Goal: Find specific page/section: Find specific page/section

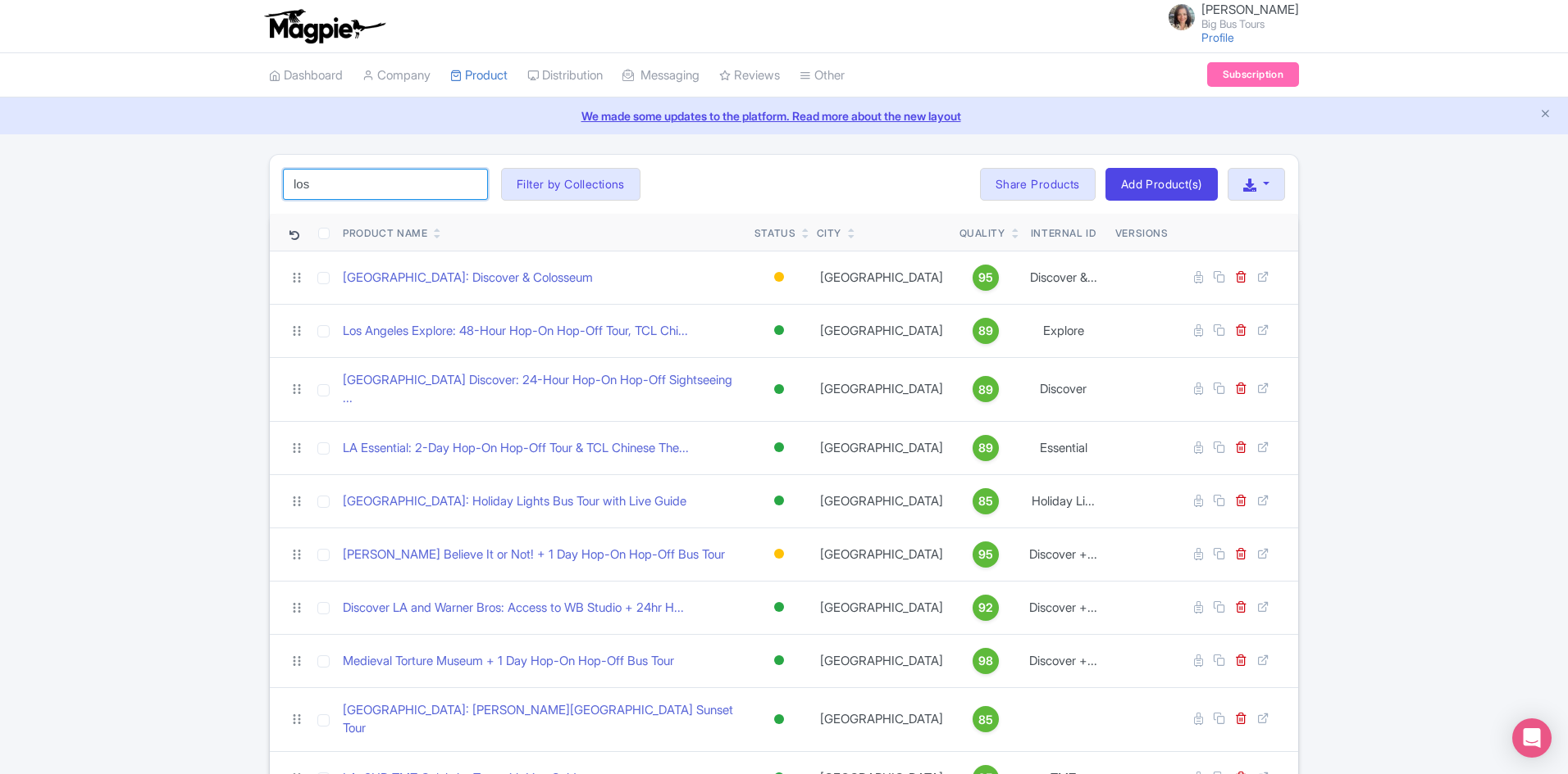
drag, startPoint x: 330, startPoint y: 179, endPoint x: 239, endPoint y: 177, distance: 91.0
click at [233, 179] on div "los Search Filter by Collections Andrew Brand License Brian Combos Core Product…" at bounding box center [784, 671] width 1568 height 1035
type input "new york"
click button "Search" at bounding box center [0, 0] width 0 height 0
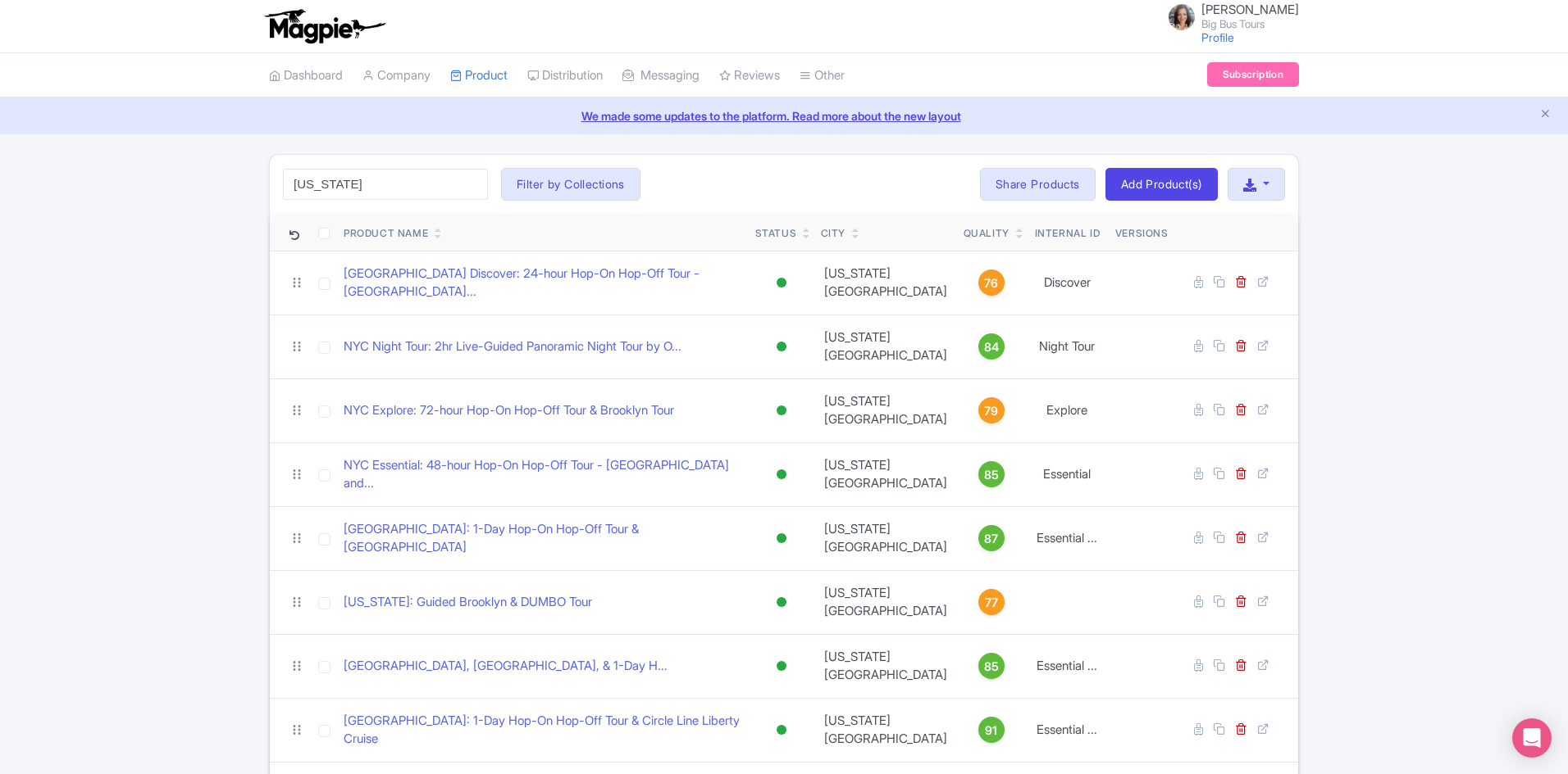
click at [1440, 563] on div "new york Search Filter by Collections Andrew Brand License Brian Combos Core Pr…" at bounding box center [784, 554] width 1568 height 801
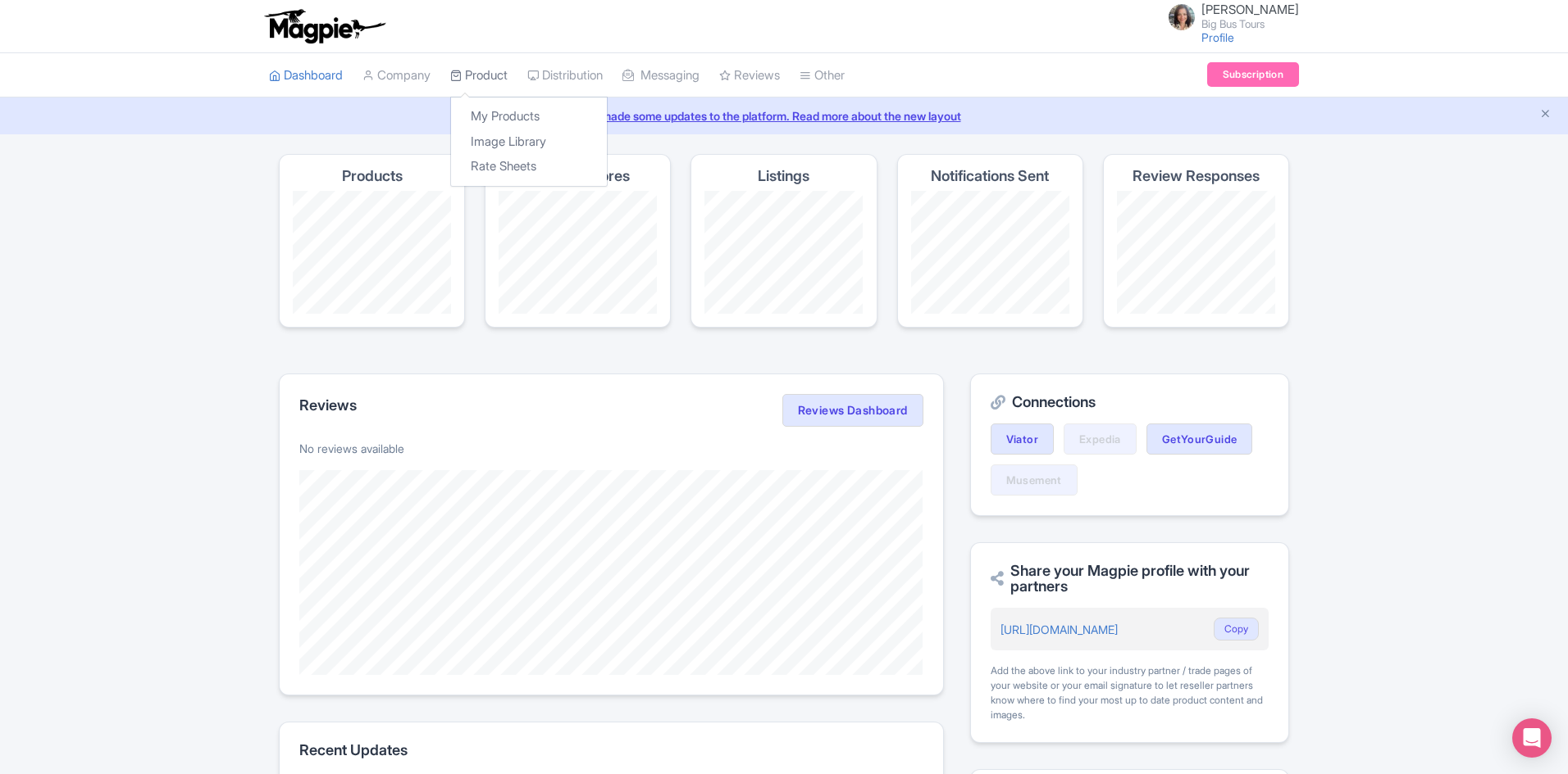
click at [481, 78] on link "Product" at bounding box center [479, 76] width 58 height 45
click at [481, 115] on link "My Products" at bounding box center [529, 117] width 155 height 25
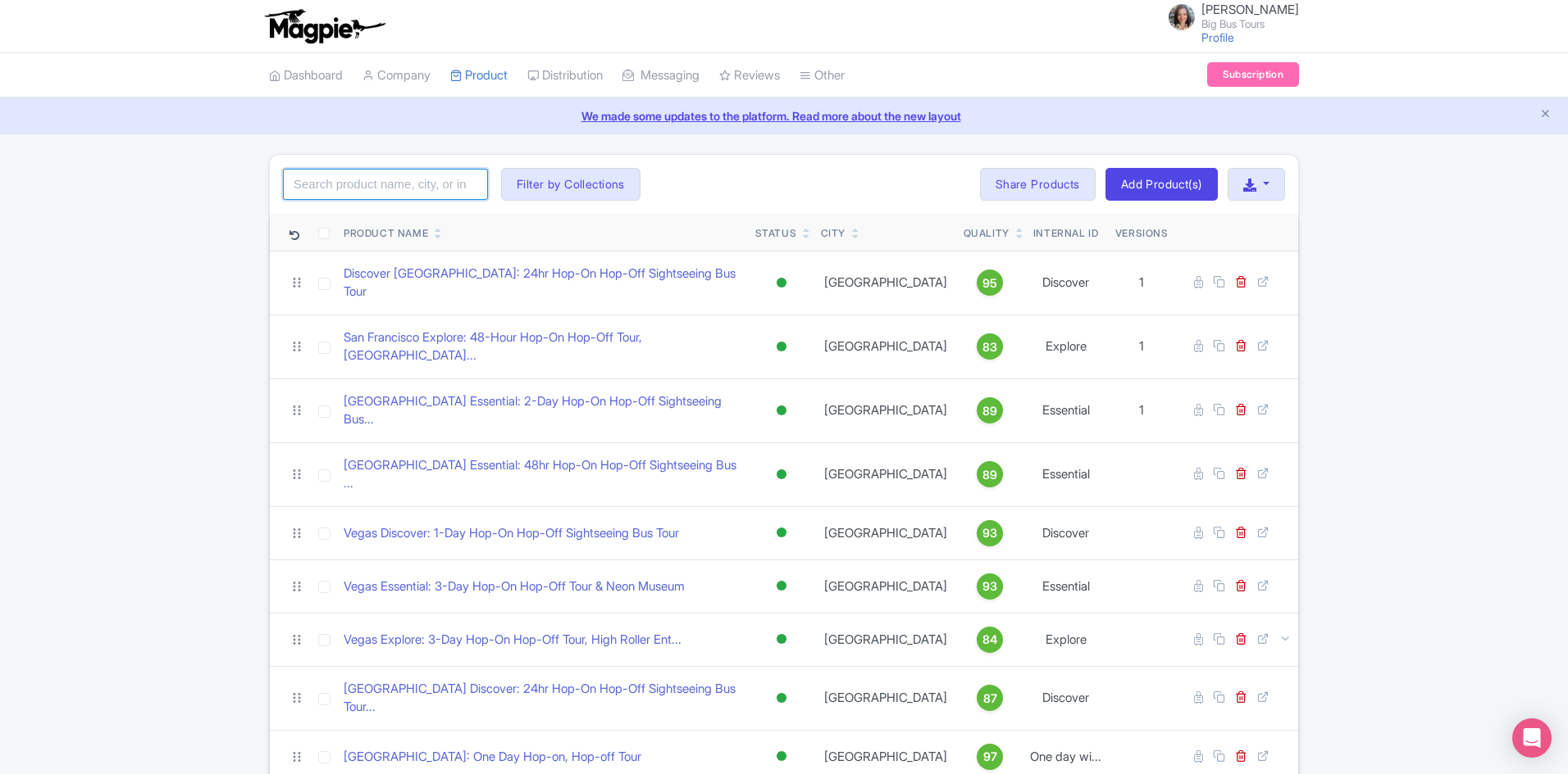
click at [367, 181] on input "search" at bounding box center [386, 184] width 205 height 31
click button "Search" at bounding box center [0, 0] width 0 height 0
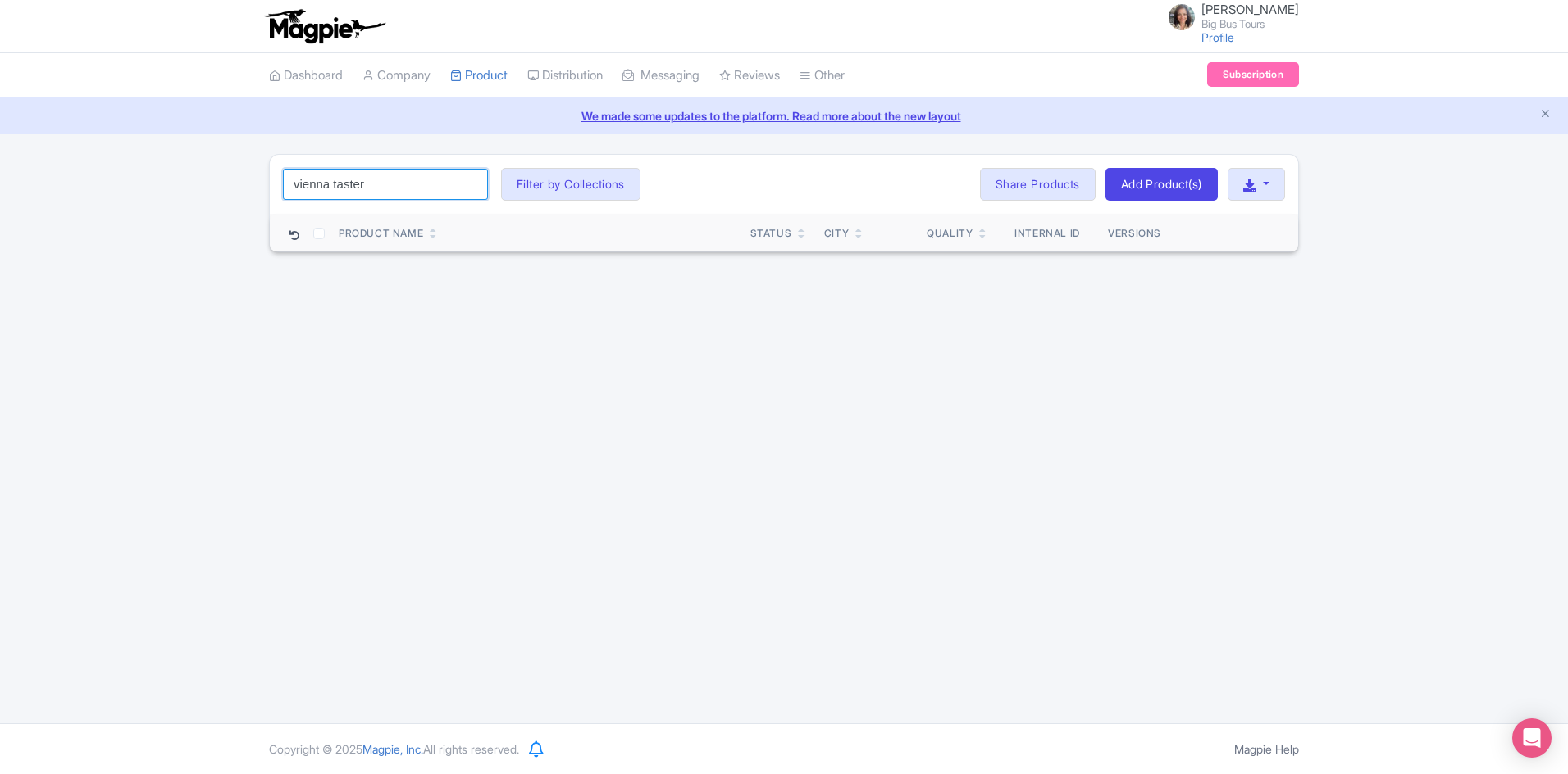
drag, startPoint x: 386, startPoint y: 186, endPoint x: 352, endPoint y: 171, distance: 37.2
click at [330, 181] on input "vienna taster" at bounding box center [386, 184] width 205 height 31
click button "Search" at bounding box center [0, 0] width 0 height 0
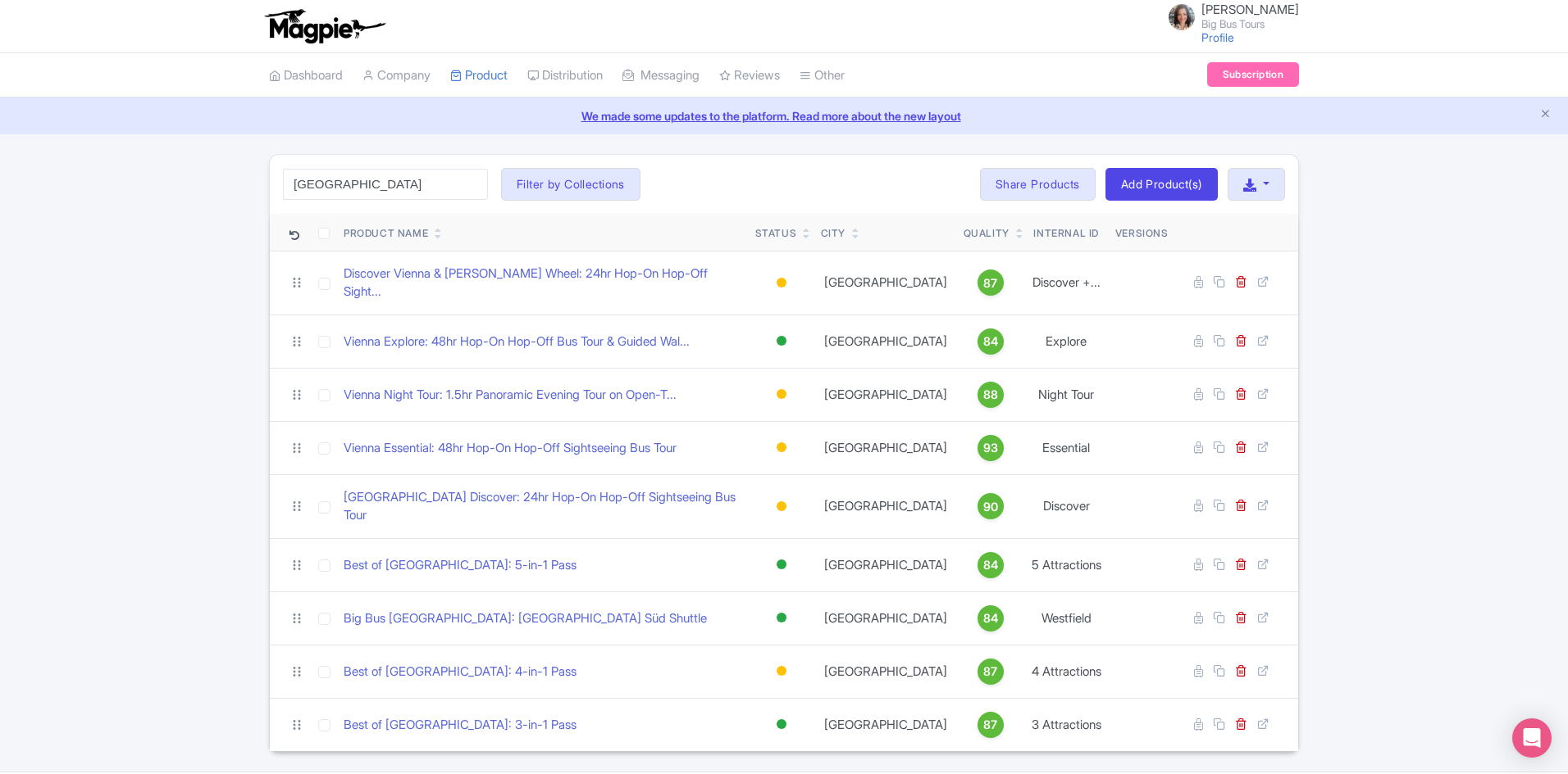
click at [750, 184] on div "[GEOGRAPHIC_DATA] Search Filter by Collections [PERSON_NAME] License [PERSON_NA…" at bounding box center [784, 184] width 1029 height 59
drag, startPoint x: 351, startPoint y: 189, endPoint x: 237, endPoint y: 189, distance: 114.0
click at [237, 189] on div "[GEOGRAPHIC_DATA] Search Filter by Collections [PERSON_NAME] License [PERSON_NA…" at bounding box center [784, 454] width 1568 height 598
type input "[GEOGRAPHIC_DATA]"
click button "Search" at bounding box center [0, 0] width 0 height 0
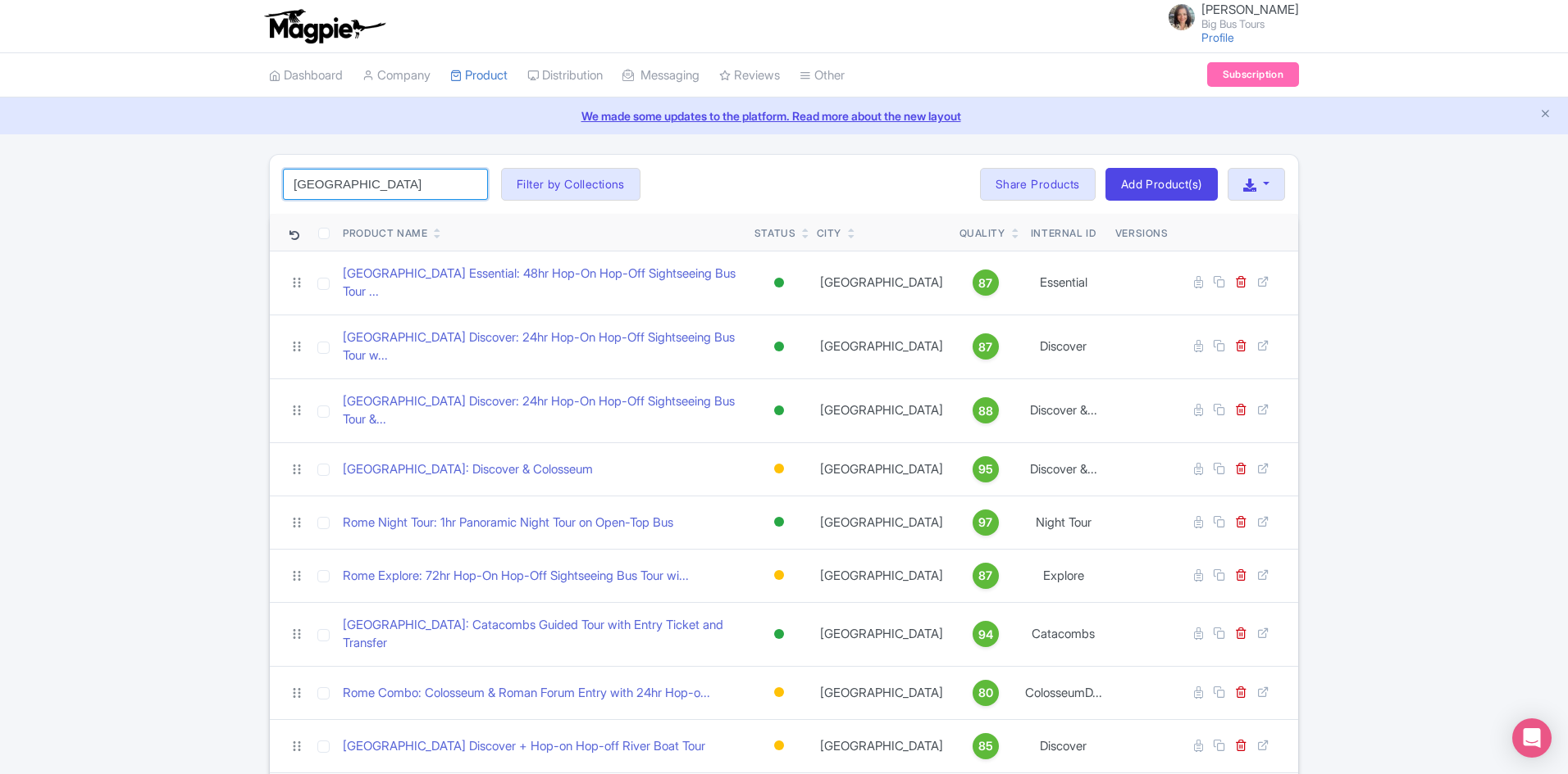
drag, startPoint x: 335, startPoint y: 185, endPoint x: 238, endPoint y: 188, distance: 97.0
click at [215, 185] on div "rome Search Filter by Collections [PERSON_NAME] License [PERSON_NAME] Combos Co…" at bounding box center [784, 581] width 1568 height 854
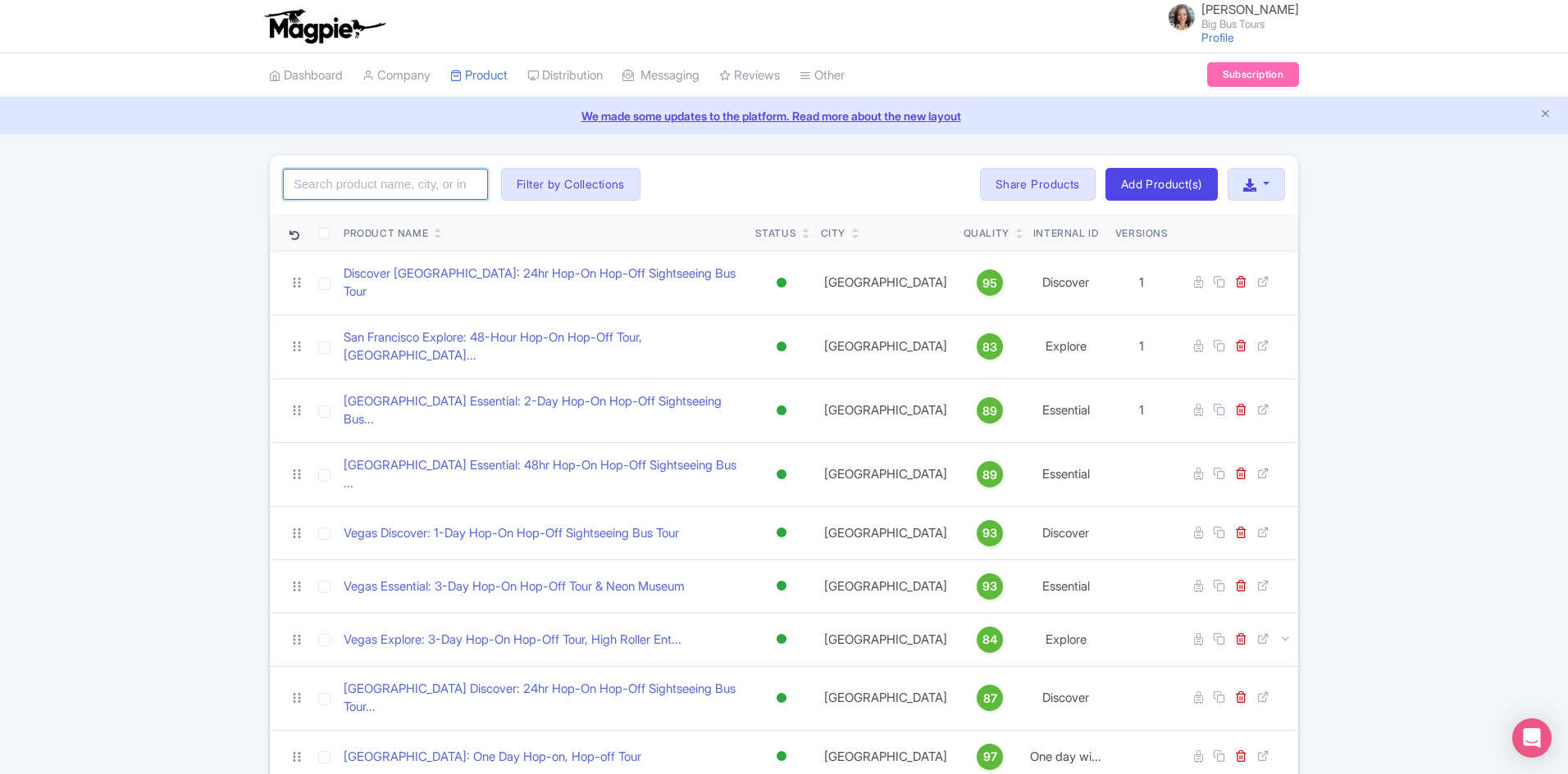
drag, startPoint x: 353, startPoint y: 183, endPoint x: 358, endPoint y: 174, distance: 10.3
click at [355, 181] on input "search" at bounding box center [386, 184] width 205 height 31
type input "[GEOGRAPHIC_DATA]"
click button "Search" at bounding box center [0, 0] width 0 height 0
